Goal: Task Accomplishment & Management: Manage account settings

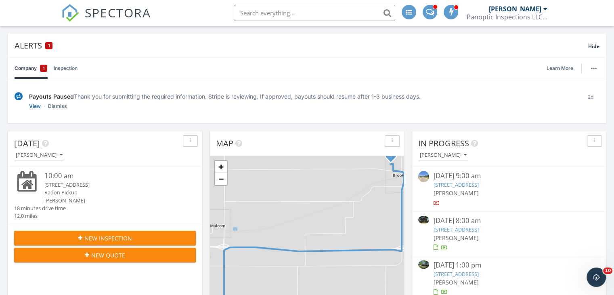
scroll to position [48, 0]
click at [34, 105] on link "View" at bounding box center [35, 106] width 12 height 8
click at [31, 107] on link "View" at bounding box center [35, 106] width 12 height 8
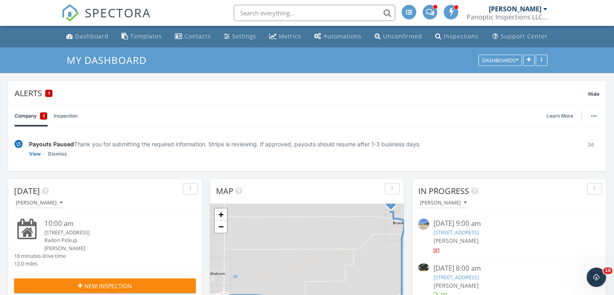
scroll to position [15, 0]
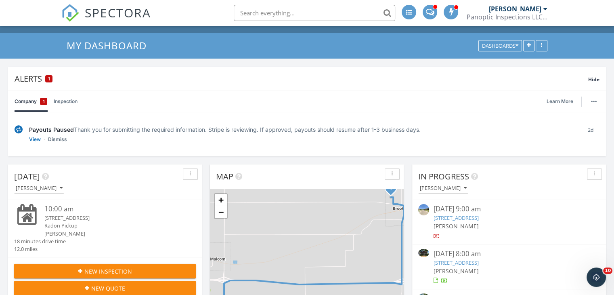
drag, startPoint x: 0, startPoint y: 0, endPoint x: 97, endPoint y: 142, distance: 172.1
click at [97, 142] on div "Payouts Paused Thank you for submitting the required information. Stripe is rev…" at bounding box center [302, 134] width 546 height 18
click at [558, 104] on link "Learn More" at bounding box center [563, 101] width 32 height 8
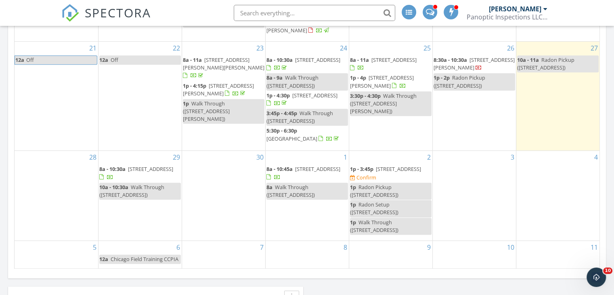
scroll to position [529, 0]
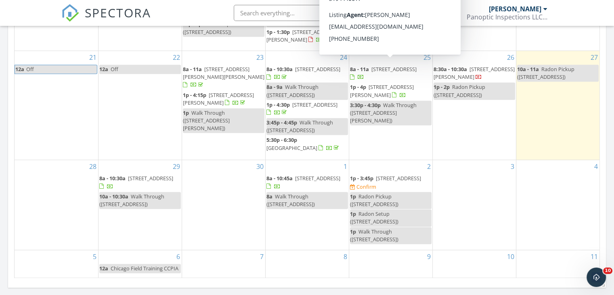
click at [393, 65] on span "[STREET_ADDRESS]" at bounding box center [394, 68] width 45 height 7
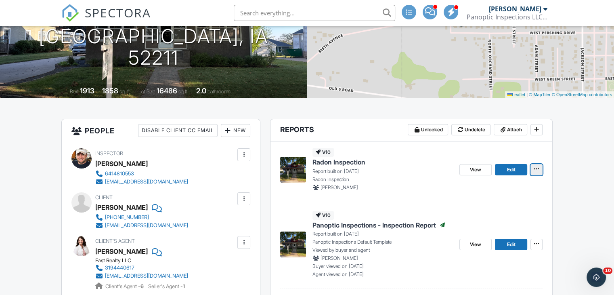
click at [540, 169] on span at bounding box center [537, 169] width 8 height 8
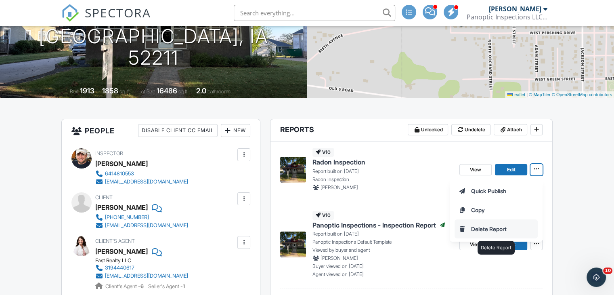
click at [489, 225] on input "Delete Report" at bounding box center [496, 229] width 82 height 18
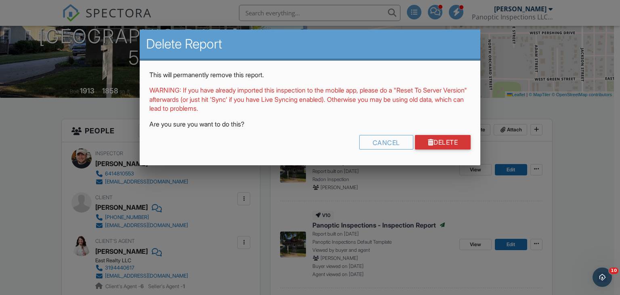
click at [421, 149] on div "Cancel Delete" at bounding box center [310, 145] width 322 height 21
click at [421, 147] on link "Delete" at bounding box center [443, 142] width 56 height 15
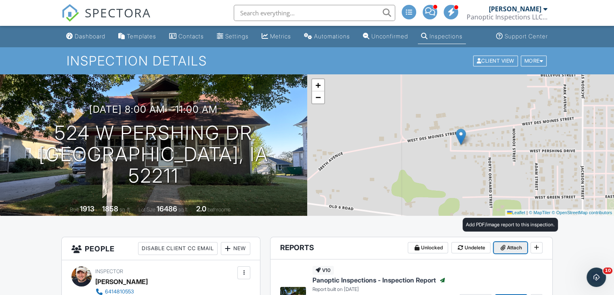
click at [506, 248] on span at bounding box center [503, 248] width 8 height 8
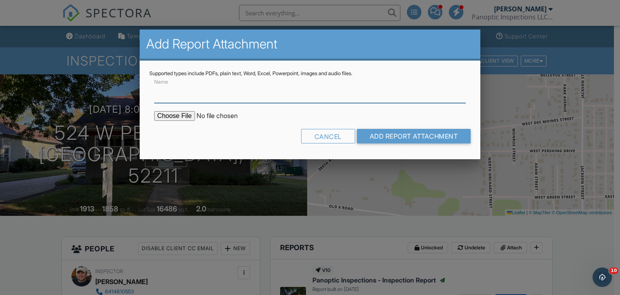
click at [258, 90] on input "Name" at bounding box center [310, 93] width 312 height 20
type input "Radon Test - FAIL"
click at [183, 113] on input "file" at bounding box center [222, 116] width 137 height 10
type input "C:\fakepath\INSP359346_09272025.pdf"
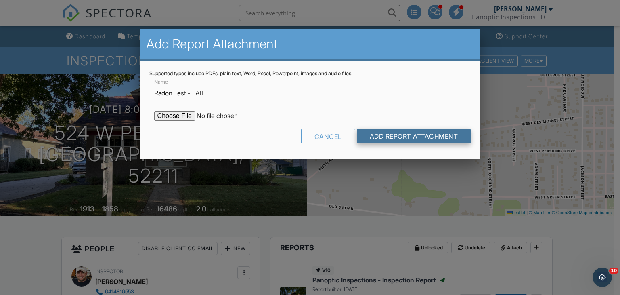
click at [384, 131] on input "Add Report Attachment" at bounding box center [414, 136] width 114 height 15
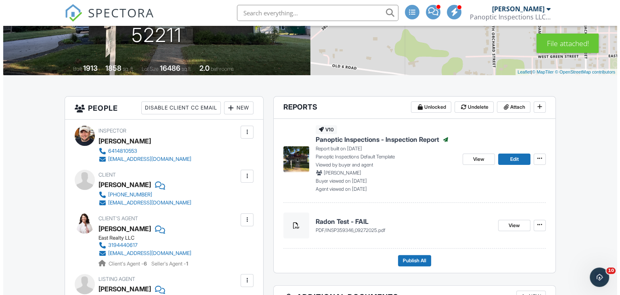
scroll to position [143, 0]
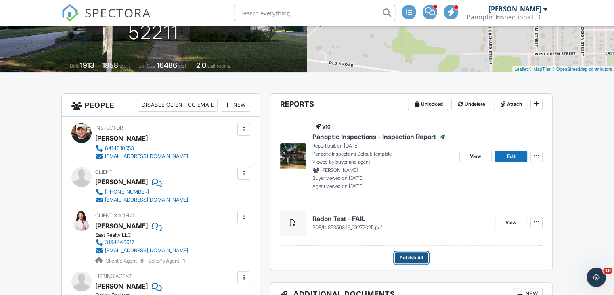
click at [413, 256] on span "Publish All" at bounding box center [411, 258] width 23 height 8
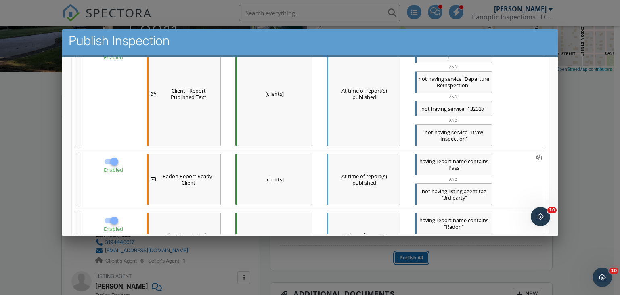
scroll to position [681, 0]
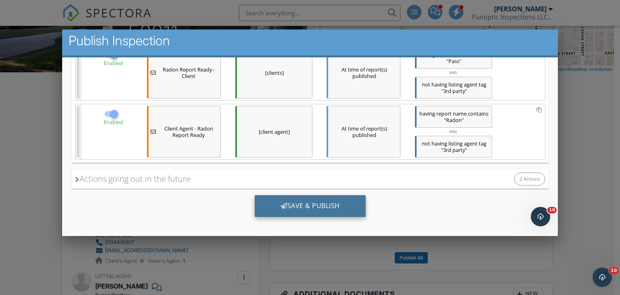
click at [299, 199] on div "Save & Publish" at bounding box center [309, 206] width 111 height 22
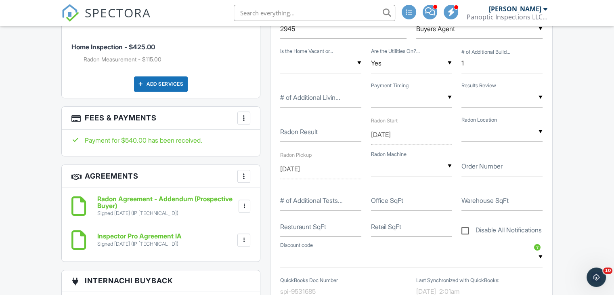
click at [479, 101] on div "▼ Just the Report Walk-thru 1/2 Hour prior to end of Inspection Accompany Inspe…" at bounding box center [502, 98] width 81 height 20
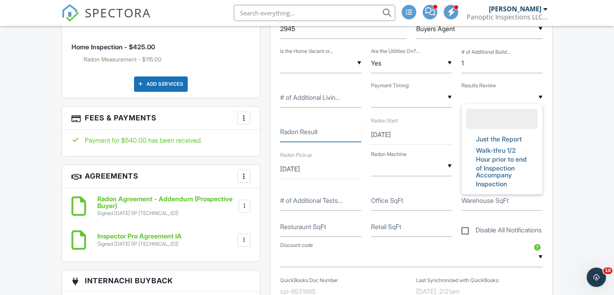
click at [291, 138] on input "Radon Result" at bounding box center [320, 132] width 81 height 20
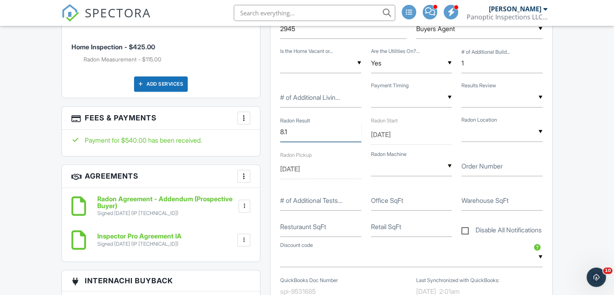
type input "8.1"
click at [484, 134] on div "▼ Basement Main Level Basement Main Level" at bounding box center [502, 132] width 81 height 20
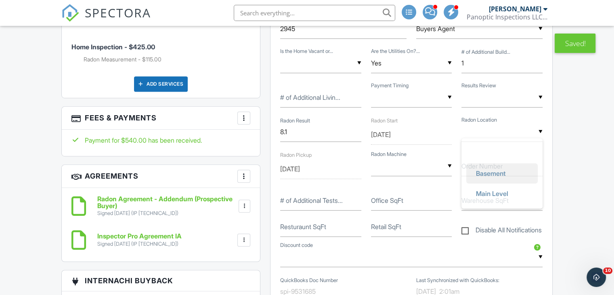
click at [486, 176] on span "Basement" at bounding box center [491, 173] width 43 height 20
type input "Basement"
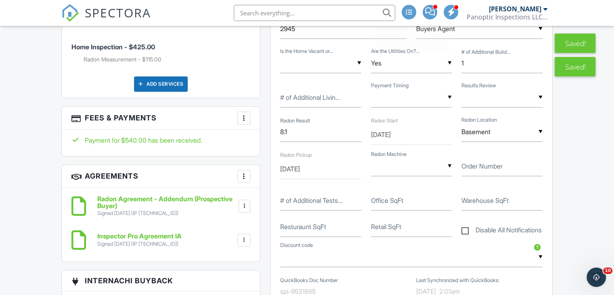
click at [401, 170] on input "text" at bounding box center [411, 166] width 81 height 20
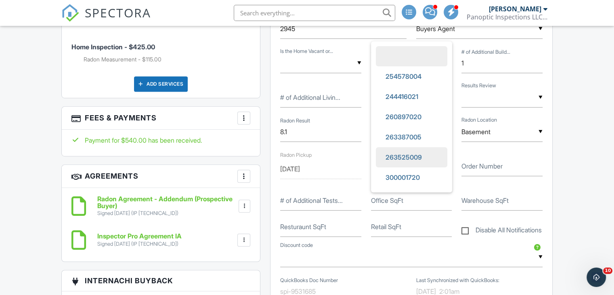
click at [410, 147] on span "263525009" at bounding box center [403, 157] width 49 height 20
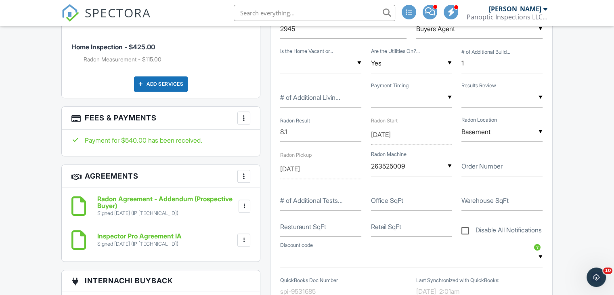
click at [548, 208] on div "Order ID 2945 ▼ Buyers Agent Buyers Agent Sellers Agent Friend Family Past Cust…" at bounding box center [412, 175] width 282 height 338
click at [394, 166] on input "263525009" at bounding box center [411, 166] width 81 height 20
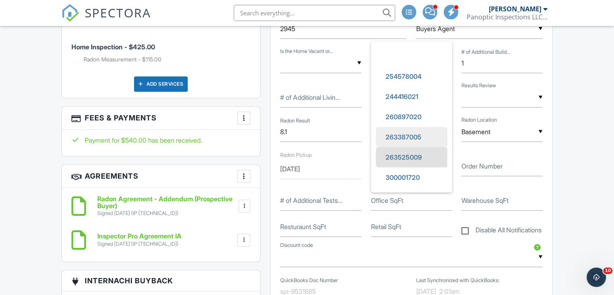
click at [391, 133] on span "263387005" at bounding box center [403, 137] width 49 height 20
type input "263387005"
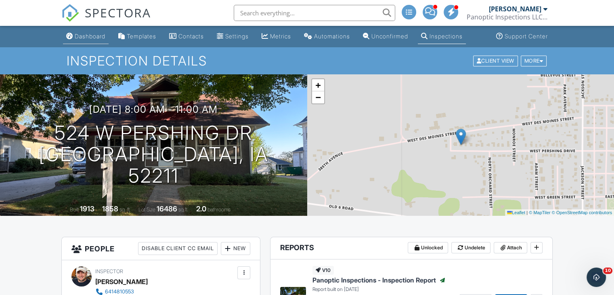
click at [73, 33] on link "Dashboard" at bounding box center [86, 36] width 46 height 15
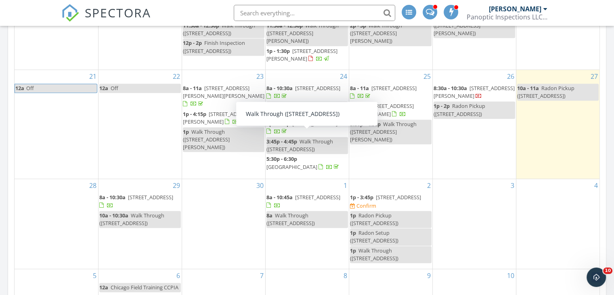
scroll to position [508, 0]
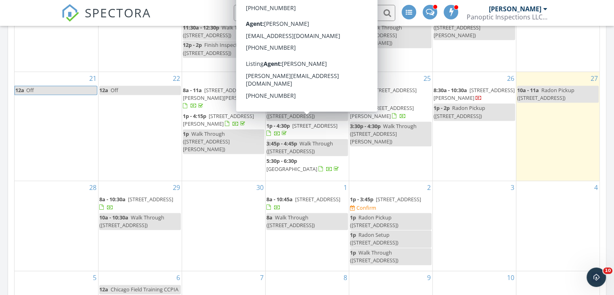
click at [292, 126] on span "[STREET_ADDRESS]" at bounding box center [314, 125] width 45 height 7
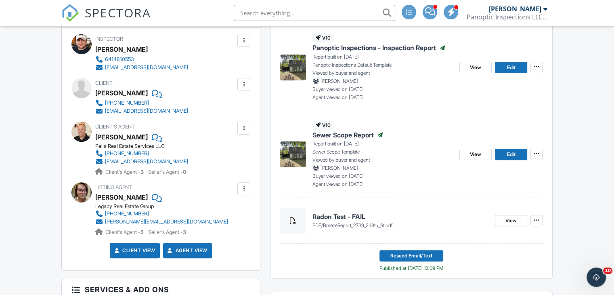
scroll to position [236, 0]
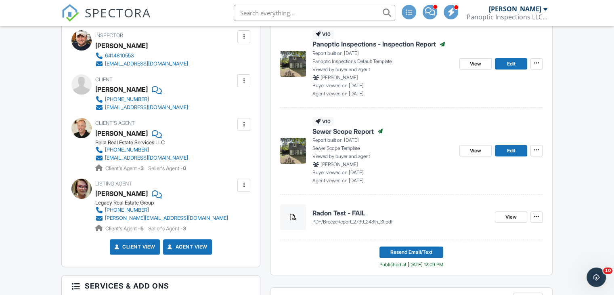
click at [326, 211] on h4 "Radon Test - FAIL" at bounding box center [401, 212] width 176 height 9
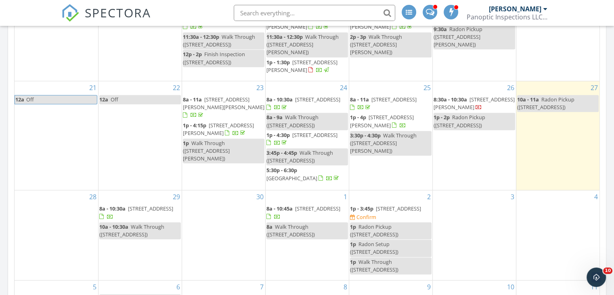
scroll to position [501, 0]
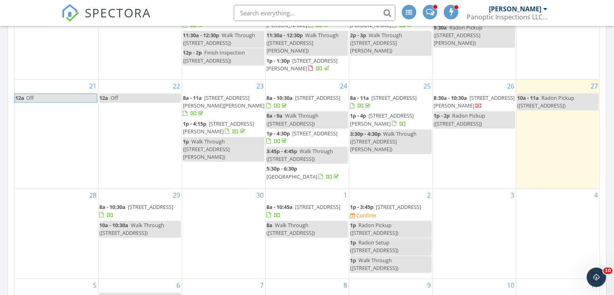
click at [291, 130] on link "1p - 4:30p [STREET_ADDRESS]" at bounding box center [302, 137] width 71 height 15
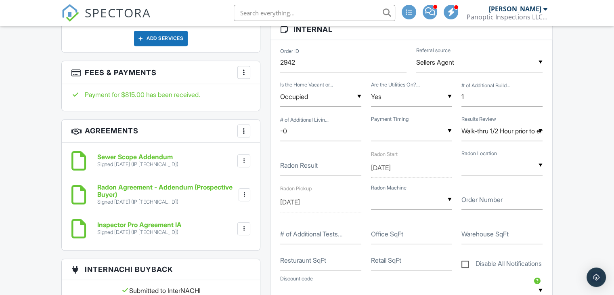
click at [298, 168] on label "Radon Result" at bounding box center [299, 165] width 38 height 9
click at [298, 168] on input "Radon Result" at bounding box center [320, 165] width 81 height 20
type input "7.2"
click at [506, 172] on input "text" at bounding box center [502, 165] width 81 height 20
click at [493, 203] on span "Basement" at bounding box center [491, 207] width 43 height 20
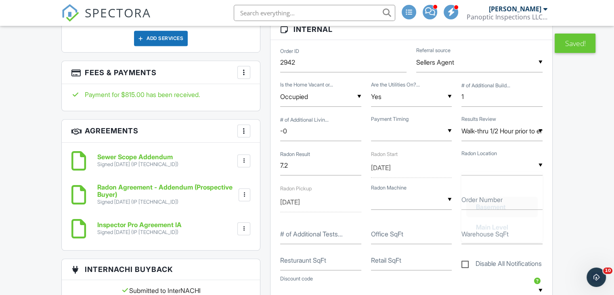
type input "Basement"
click at [396, 202] on input "text" at bounding box center [411, 200] width 81 height 20
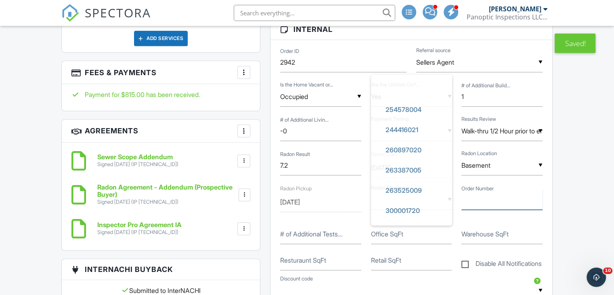
click at [468, 208] on input "Order Number" at bounding box center [502, 200] width 81 height 20
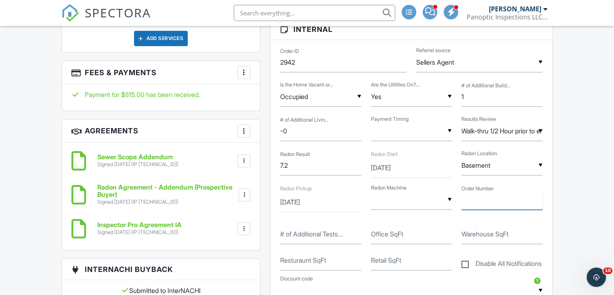
type input "New Machine"
click at [557, 206] on div "Reports Unlocked Undelete Attach New Panoptic Inspections - Inspection Report P…" at bounding box center [411, 232] width 292 height 1120
click at [396, 167] on input "09/24/2025" at bounding box center [411, 168] width 81 height 20
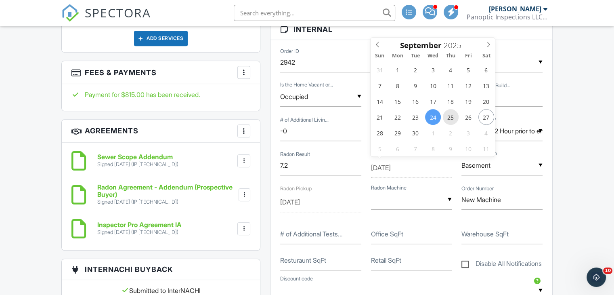
type input "09/25/2025"
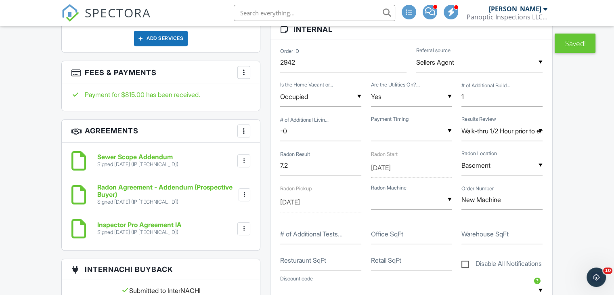
click at [289, 201] on input "09/26/2025" at bounding box center [320, 202] width 81 height 20
click at [416, 168] on input "09/25/2025" at bounding box center [411, 168] width 81 height 20
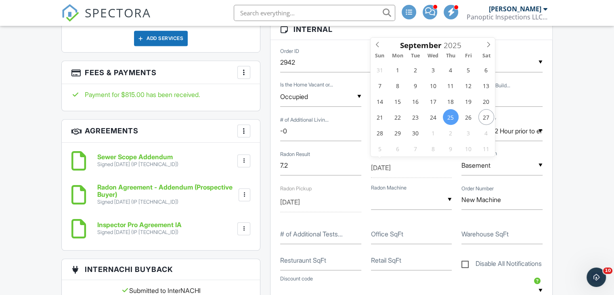
click at [309, 200] on input "09/28/2025" at bounding box center [320, 202] width 81 height 20
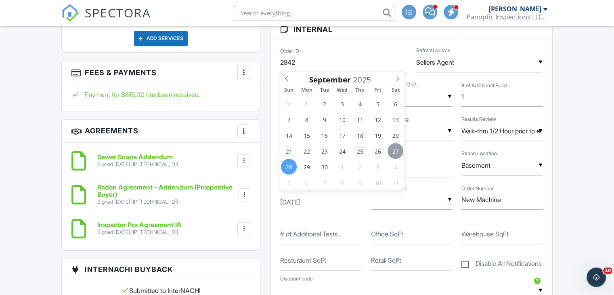
type input "09/27/2025"
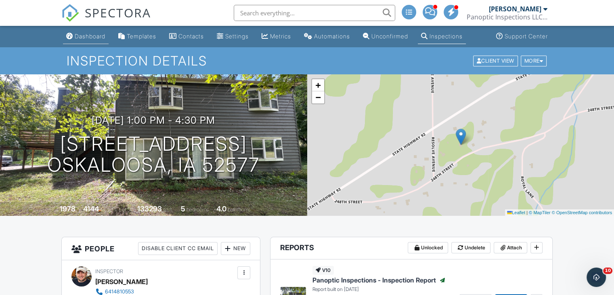
click at [82, 30] on link "Dashboard" at bounding box center [86, 36] width 46 height 15
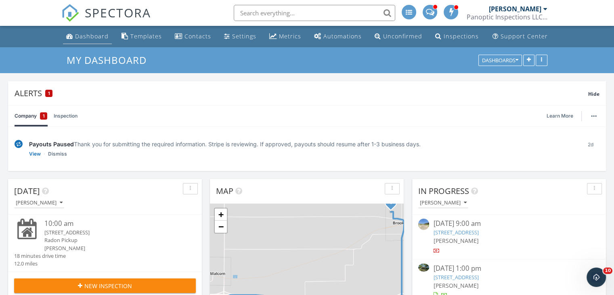
click at [83, 34] on div "Dashboard" at bounding box center [92, 36] width 34 height 8
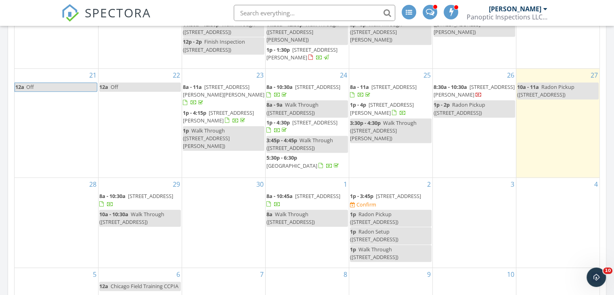
scroll to position [511, 0]
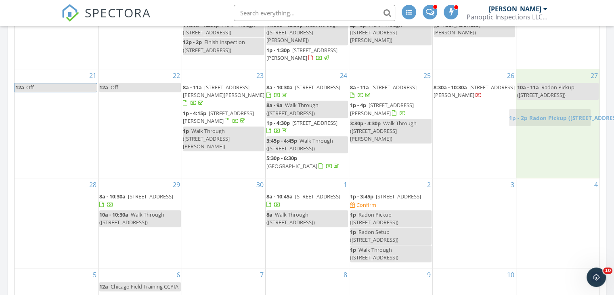
drag, startPoint x: 460, startPoint y: 94, endPoint x: 542, endPoint y: 113, distance: 84.0
click at [542, 113] on body "SPECTORA [PERSON_NAME] Panoptic Inspections LLC - Residential and Commercial Ro…" at bounding box center [307, 201] width 614 height 1424
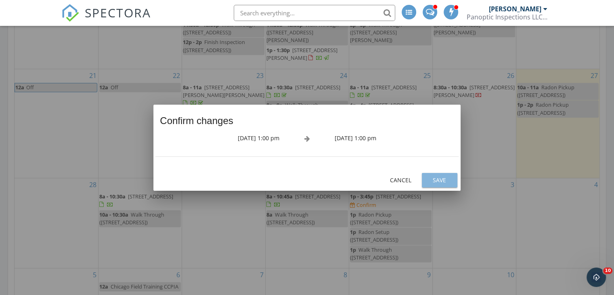
click at [453, 184] on button "Save" at bounding box center [440, 180] width 36 height 15
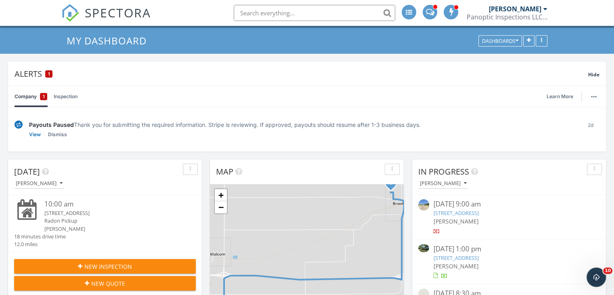
scroll to position [0, 0]
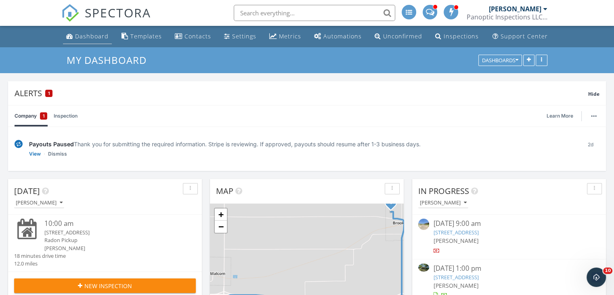
click at [103, 30] on link "Dashboard" at bounding box center [87, 36] width 49 height 15
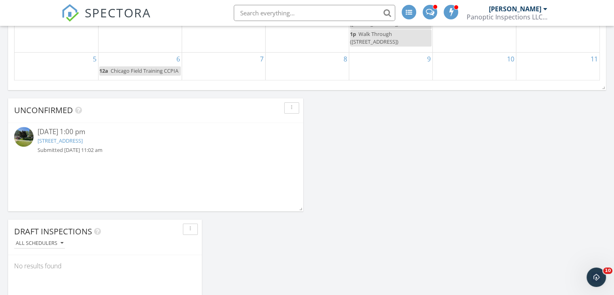
scroll to position [728, 0]
